Goal: Find specific page/section: Find specific page/section

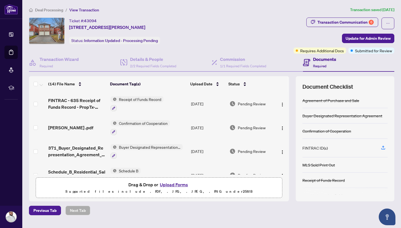
click at [59, 10] on span "Deal Processing" at bounding box center [49, 10] width 28 height 5
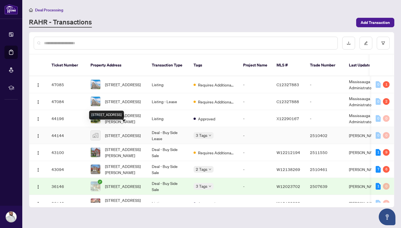
click at [132, 132] on span "[STREET_ADDRESS]" at bounding box center [123, 135] width 36 height 6
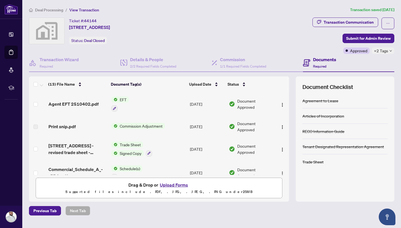
click at [89, 106] on span "Agent EFT 2510402.pdf" at bounding box center [73, 104] width 50 height 7
click at [347, 23] on div "Transaction Communication" at bounding box center [348, 22] width 50 height 9
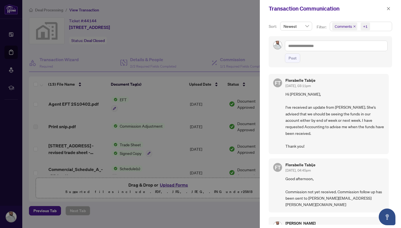
click at [219, 34] on div at bounding box center [200, 114] width 401 height 228
click at [387, 10] on icon "close" at bounding box center [388, 9] width 4 height 4
